Goal: Task Accomplishment & Management: Use online tool/utility

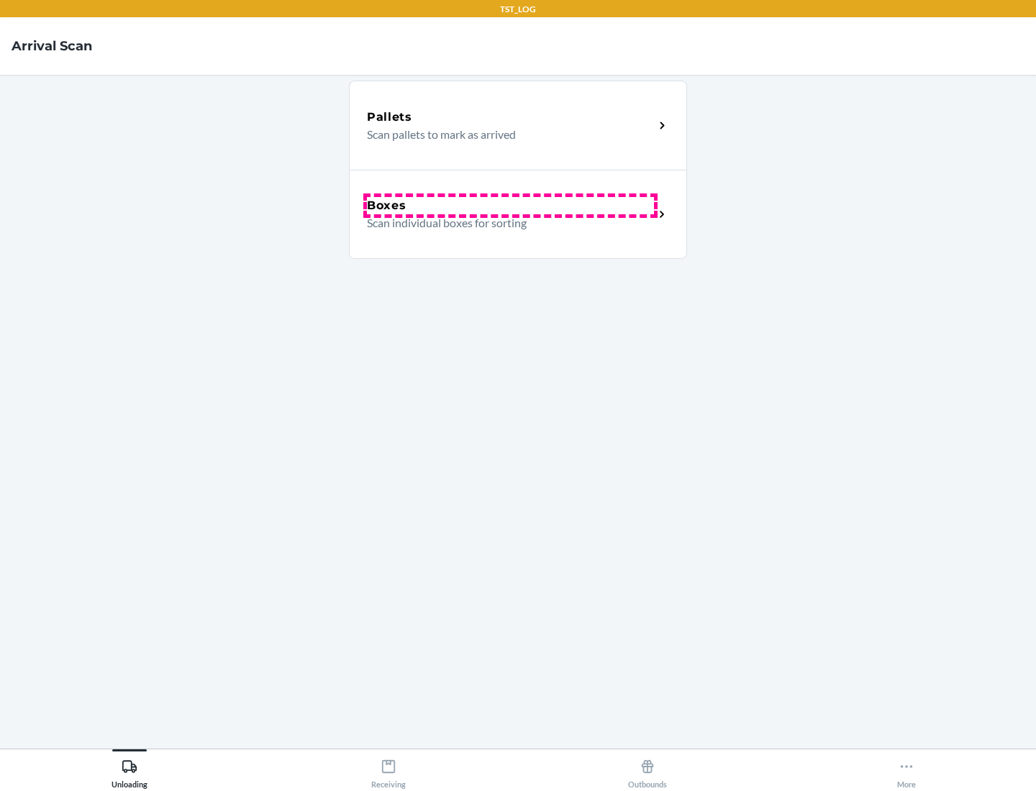
click at [510, 206] on div "Boxes" at bounding box center [510, 205] width 287 height 17
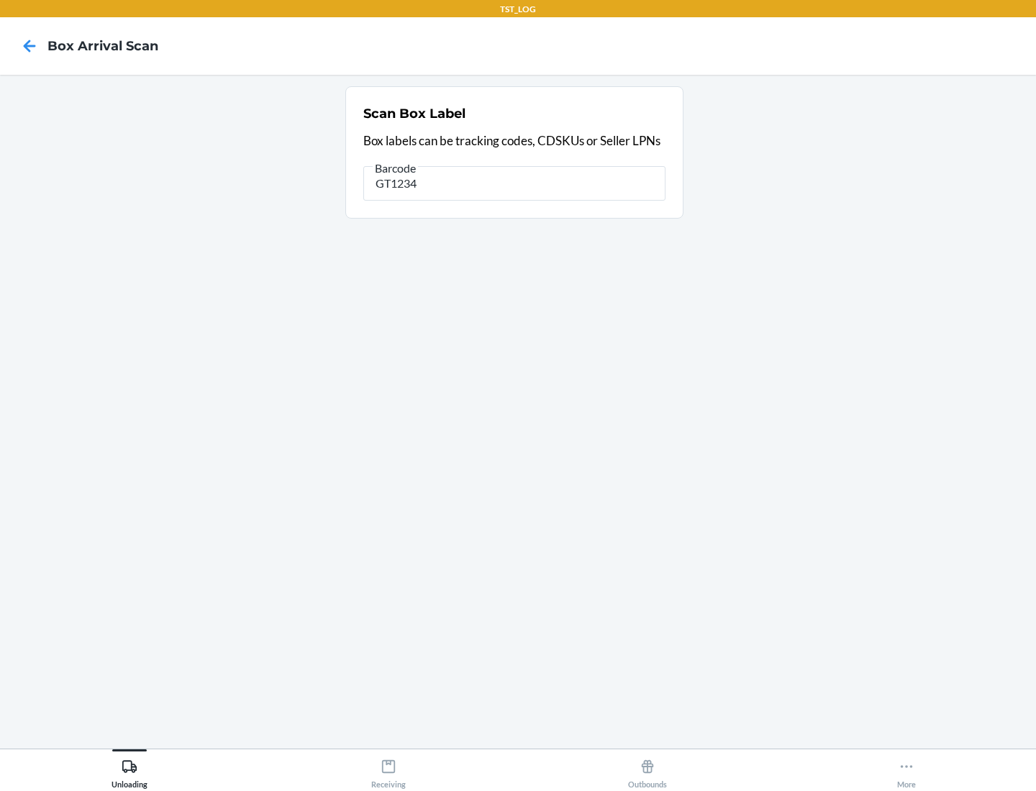
type input "GT1234"
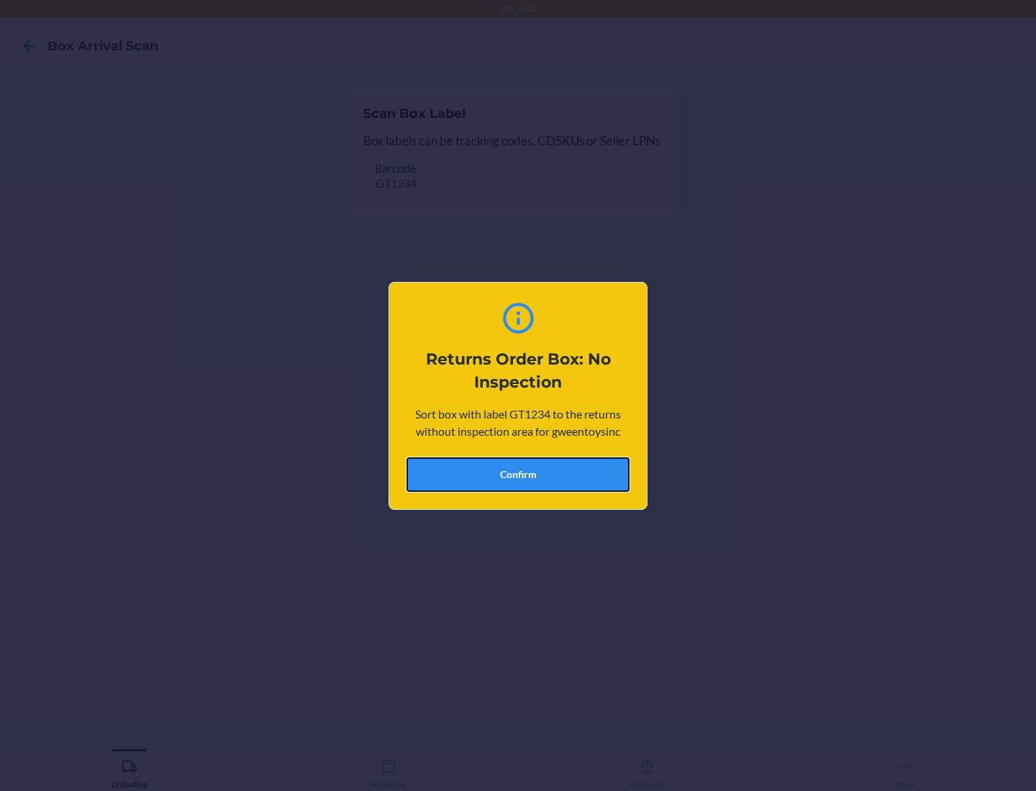
click at [518, 474] on button "Confirm" at bounding box center [517, 474] width 223 height 35
